Goal: Task Accomplishment & Management: Use online tool/utility

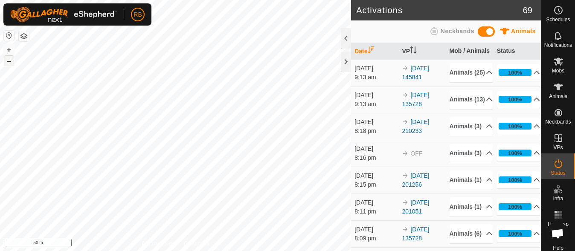
click at [10, 62] on button "–" at bounding box center [9, 61] width 10 height 10
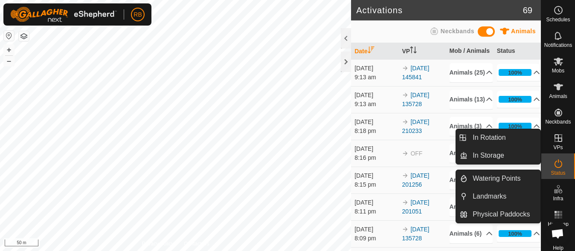
click at [553, 142] on icon at bounding box center [558, 138] width 10 height 10
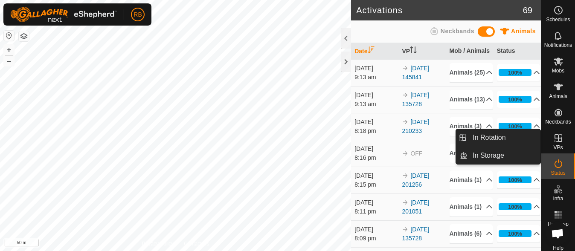
click at [485, 133] on link "In Rotation" at bounding box center [503, 137] width 73 height 17
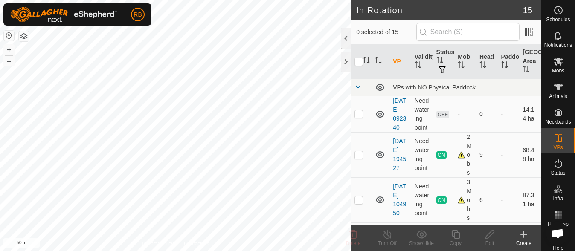
click at [522, 240] on div "Create" at bounding box center [524, 244] width 34 height 8
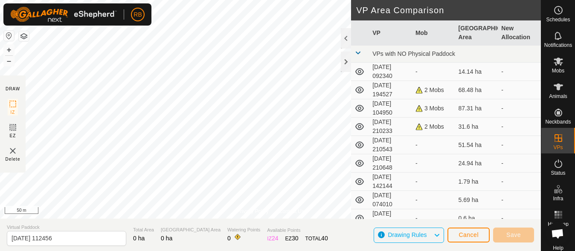
click at [246, 0] on html "RB Schedules Notifications Mobs Animals Neckbands VPs Status Infra Heatmap Help…" at bounding box center [287, 125] width 575 height 251
click at [232, 0] on html "RB Schedules Notifications Mobs Animals Neckbands VPs Status Infra Heatmap Help…" at bounding box center [287, 125] width 575 height 251
click at [264, 214] on div "Privacy Policy Contact Us Animal66 4091015080 MA Cows Cape River 2025-09-06 145…" at bounding box center [270, 109] width 541 height 219
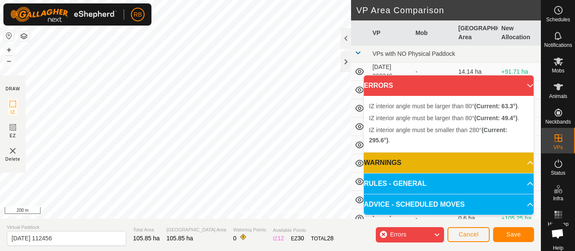
click at [167, 222] on div "Privacy Policy Contact Us + – ⇧ i 200 m DRAW IZ EZ Delete VP Area Comparison VP…" at bounding box center [270, 125] width 541 height 251
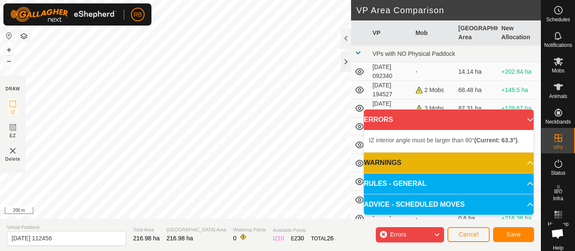
click at [22, 36] on div "Privacy Policy Contact Us + – ⇧ i 200 m DRAW IZ EZ Delete VP Area Comparison VP…" at bounding box center [270, 125] width 541 height 251
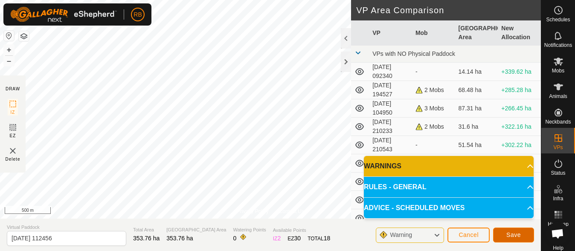
click at [510, 235] on span "Save" at bounding box center [513, 235] width 14 height 7
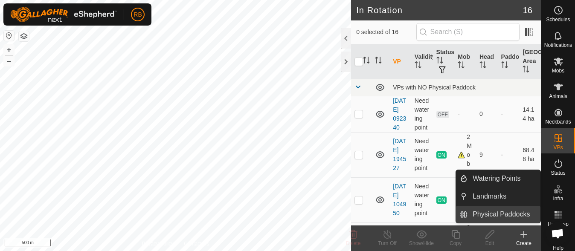
click at [520, 211] on link "Physical Paddocks" at bounding box center [503, 214] width 73 height 17
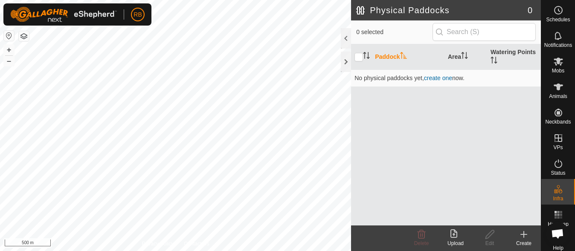
click at [451, 239] on icon at bounding box center [455, 234] width 10 height 10
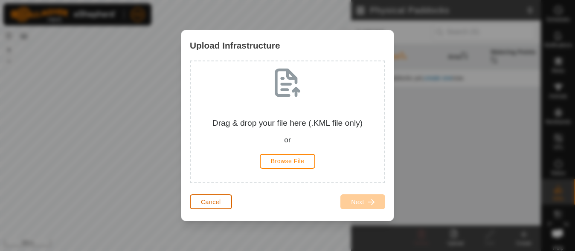
click at [214, 198] on button "Cancel" at bounding box center [211, 201] width 42 height 15
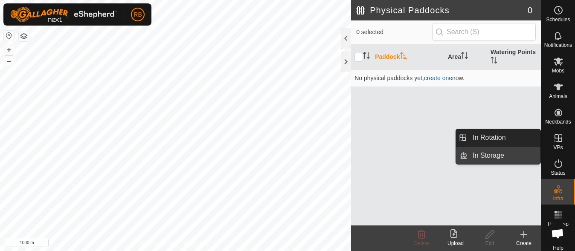
click at [500, 154] on link "In Storage" at bounding box center [503, 155] width 73 height 17
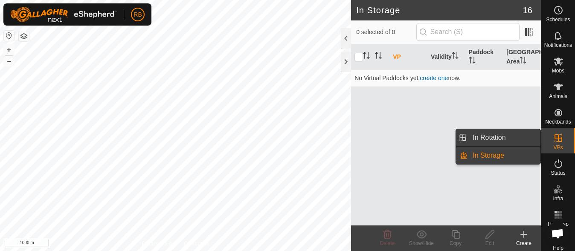
click at [506, 140] on link "In Rotation" at bounding box center [503, 137] width 73 height 17
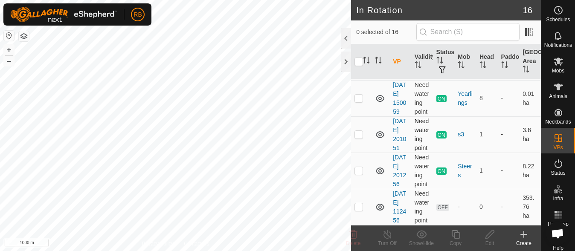
scroll to position [597, 0]
